Goal: Task Accomplishment & Management: Complete application form

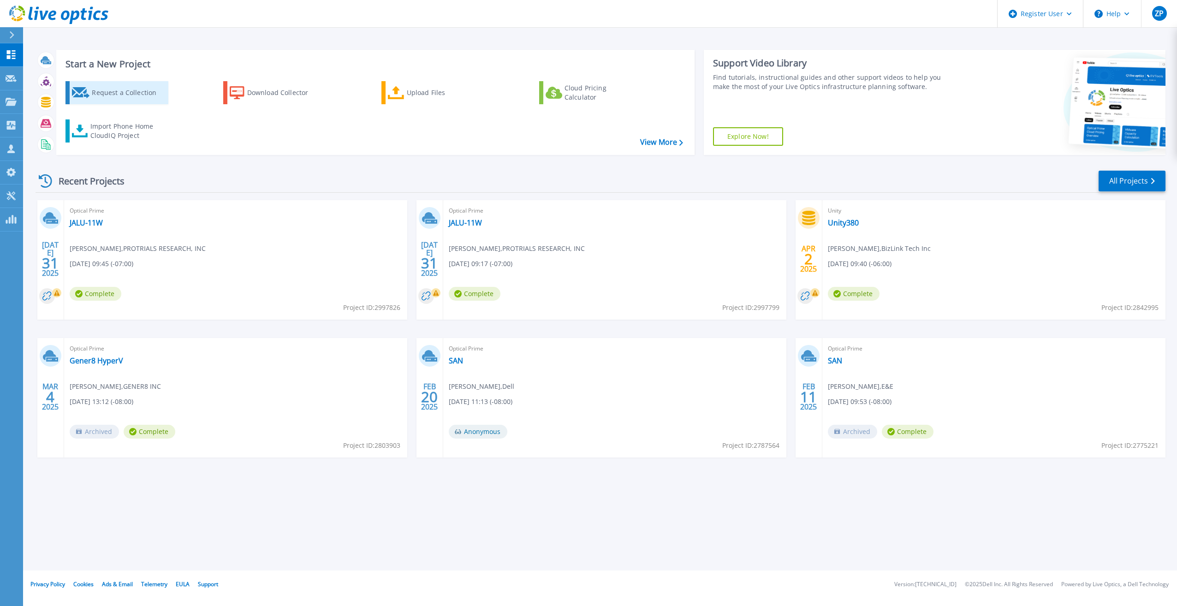
click at [140, 97] on div "Request a Collection" at bounding box center [129, 92] width 74 height 18
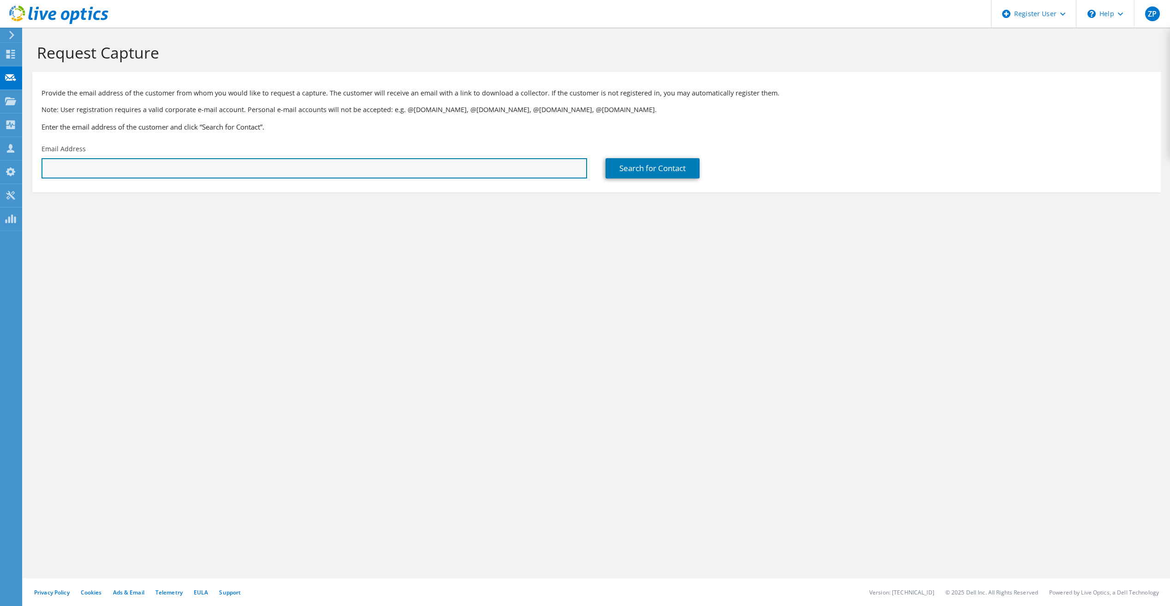
click at [88, 161] on input "text" at bounding box center [313, 168] width 545 height 20
paste input "rkanter@asiaalt.com"
type input "rkanter@asiaalt.com"
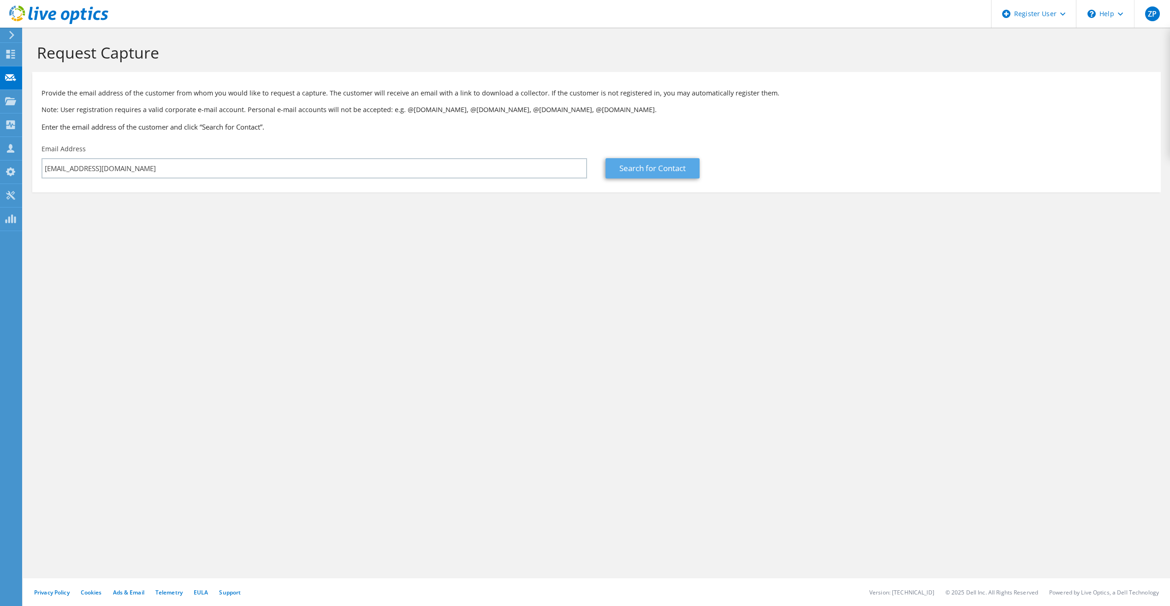
drag, startPoint x: 637, startPoint y: 158, endPoint x: 637, endPoint y: 166, distance: 8.3
click at [637, 158] on div "Search for Contact" at bounding box center [878, 161] width 564 height 43
click at [637, 166] on link "Search for Contact" at bounding box center [652, 168] width 94 height 20
type input "ASIA ALTERNATIVE MANAGEMENT LL"
type input "Ron"
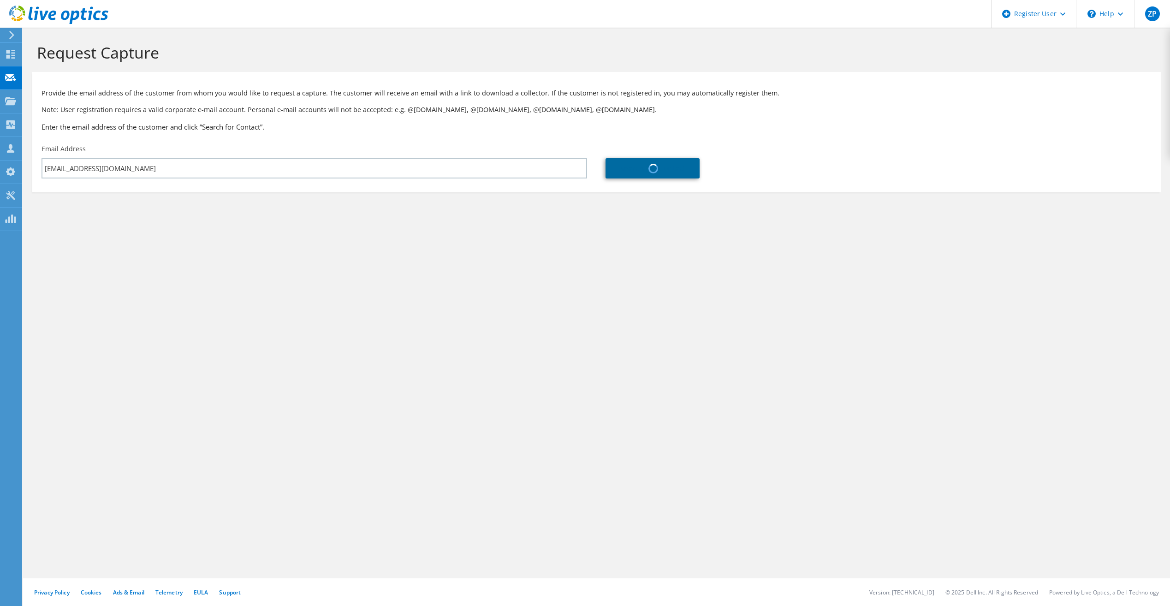
type input "Kanter"
type input "United States"
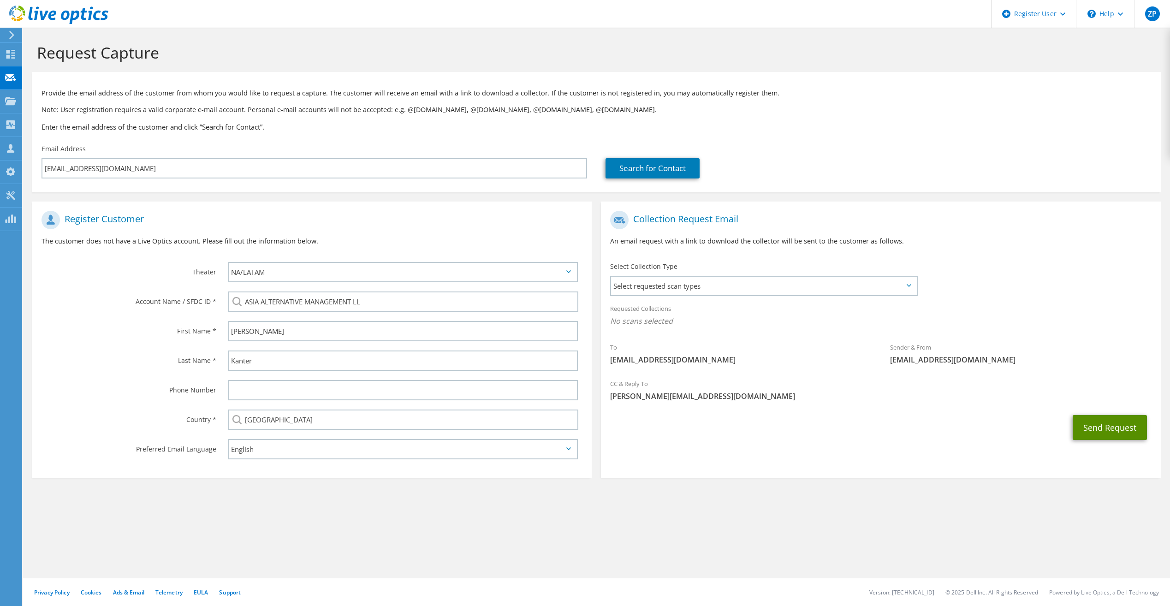
click at [1137, 426] on button "Send Request" at bounding box center [1109, 427] width 74 height 25
